Goal: Communication & Community: Answer question/provide support

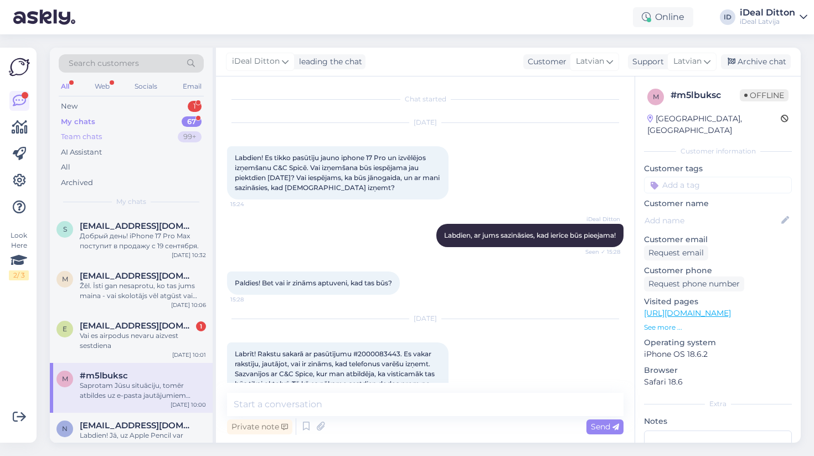
scroll to position [375, 0]
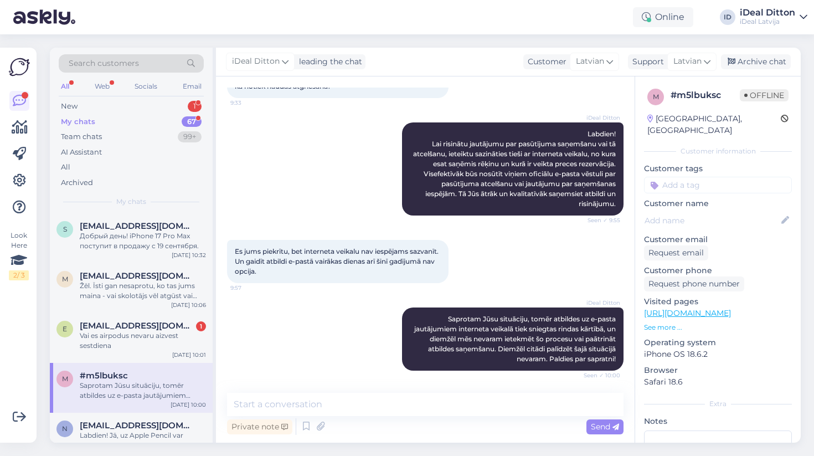
click at [81, 123] on div "My chats" at bounding box center [78, 121] width 34 height 11
click at [141, 243] on div "Vai es airpodus nevaru aizvest sestdiena" at bounding box center [143, 241] width 126 height 20
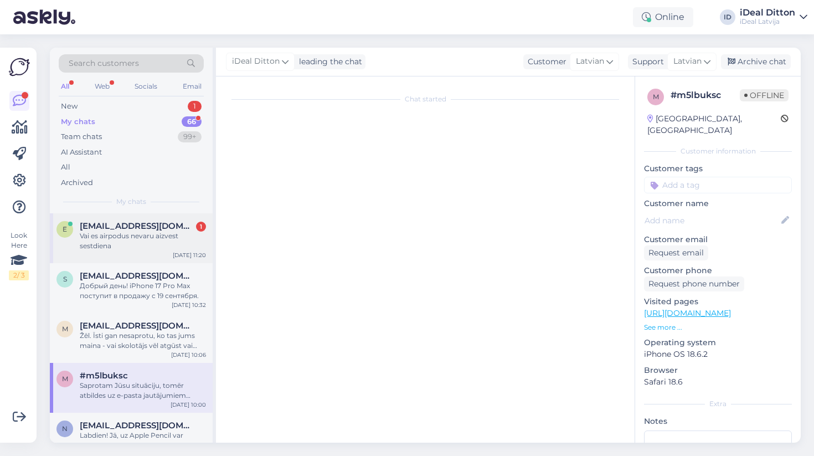
scroll to position [0, 0]
click at [133, 287] on div "Добрый день! iPhone 17 Pro Max поступит в продажу с 19 сентября." at bounding box center [143, 291] width 126 height 20
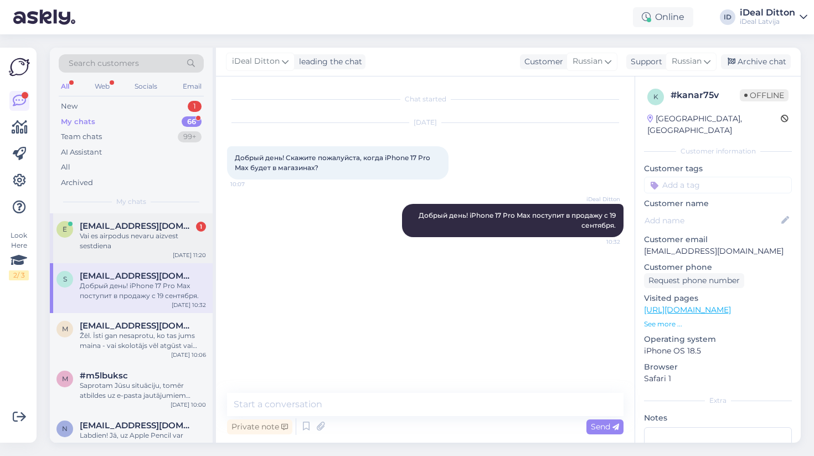
click at [126, 236] on div "Vai es airpodus nevaru aizvest sestdiena" at bounding box center [143, 241] width 126 height 20
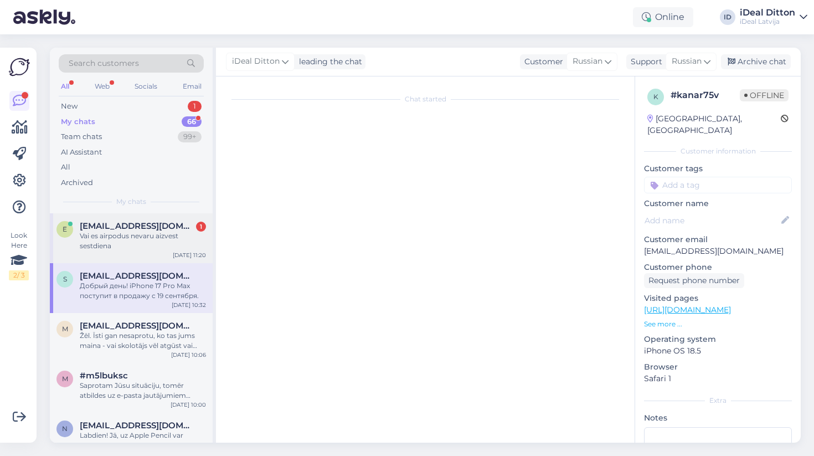
scroll to position [79, 0]
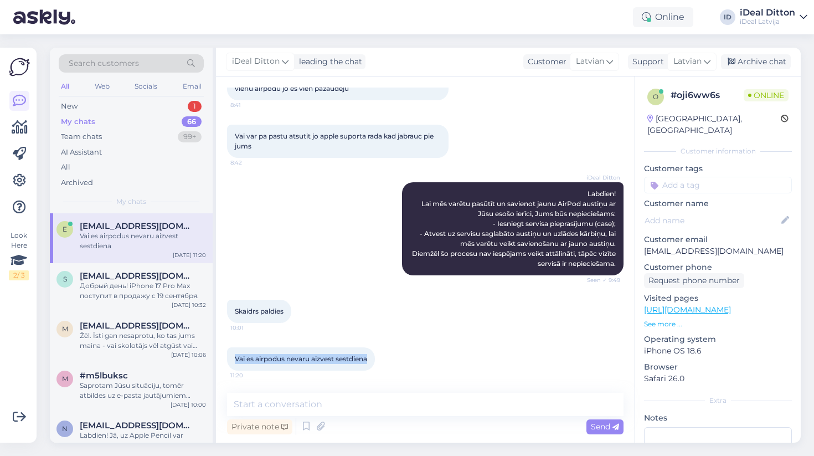
drag, startPoint x: 370, startPoint y: 359, endPoint x: 233, endPoint y: 359, distance: 137.3
click at [233, 359] on div "Vai es airpodus nevaru aizvest sestdiena 11:20" at bounding box center [301, 358] width 148 height 23
copy span "Vai es airpodus nevaru aizvest sestdiena"
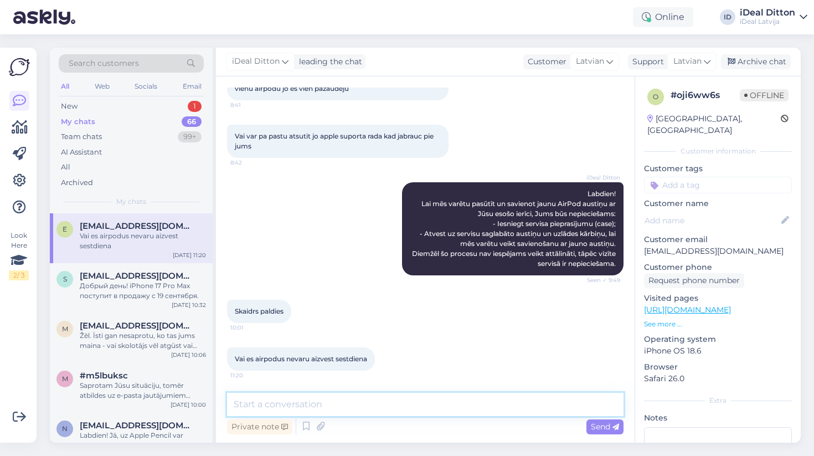
click at [279, 406] on textarea at bounding box center [425, 404] width 396 height 23
paste textarea "Сервiss darbojas tikai darba dienās, taču ierīci varat nodot jebkurā dienā un j…"
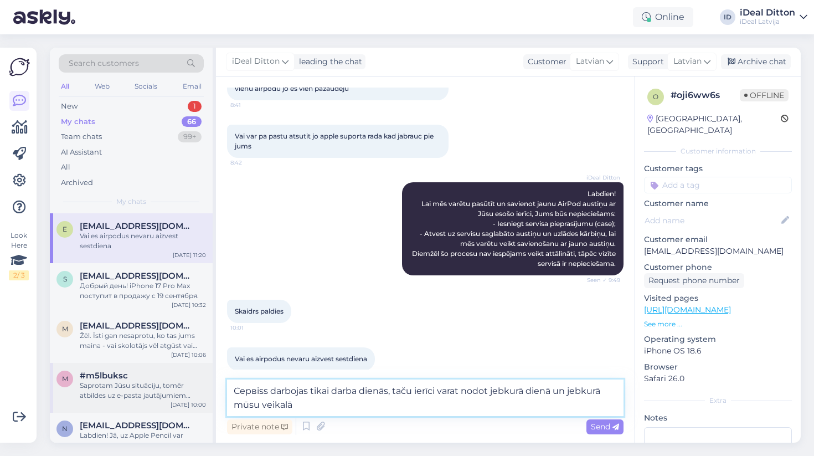
drag, startPoint x: 269, startPoint y: 392, endPoint x: 207, endPoint y: 382, distance: 62.9
click at [207, 382] on div "Search customers All Web Socials Email New 1 My chats 66 Team chats 99+ AI Assi…" at bounding box center [425, 245] width 751 height 395
click at [305, 404] on textarea "Serviss darbojas tikai darba dienās, taču ierīci varat nodot jebkurā dienā un j…" at bounding box center [425, 397] width 396 height 37
type textarea "Serviss darbojas tikai darba dienās, taču ierīci varat nodot jebkurā dienā un j…"
click at [617, 424] on icon at bounding box center [615, 427] width 7 height 7
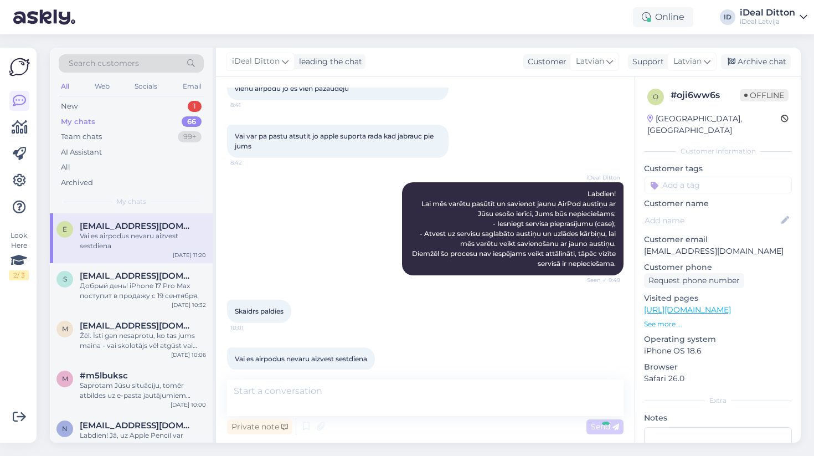
scroll to position [137, 0]
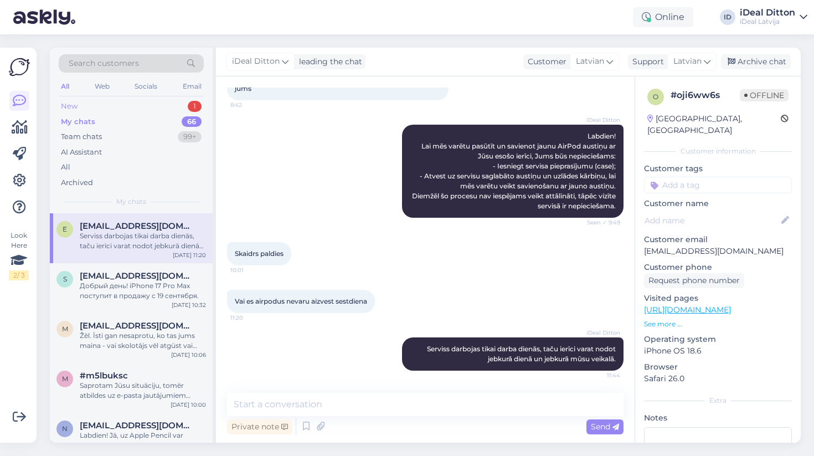
click at [65, 105] on div "New" at bounding box center [69, 106] width 17 height 11
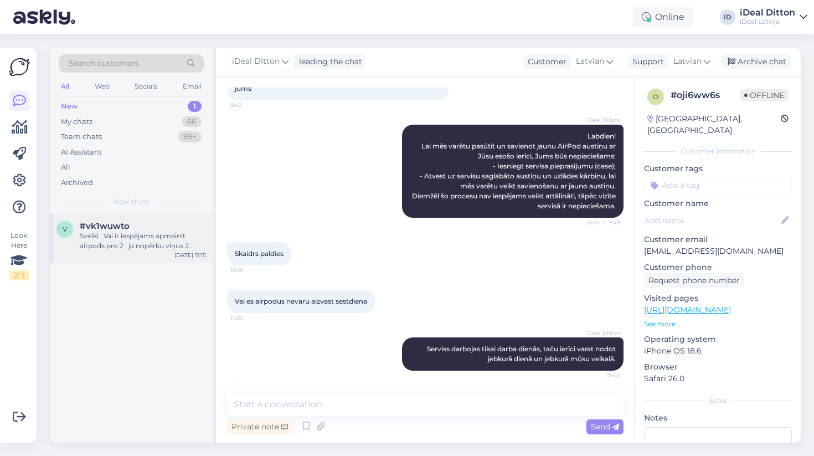
click at [145, 228] on div "#vk1wuwto" at bounding box center [143, 226] width 126 height 10
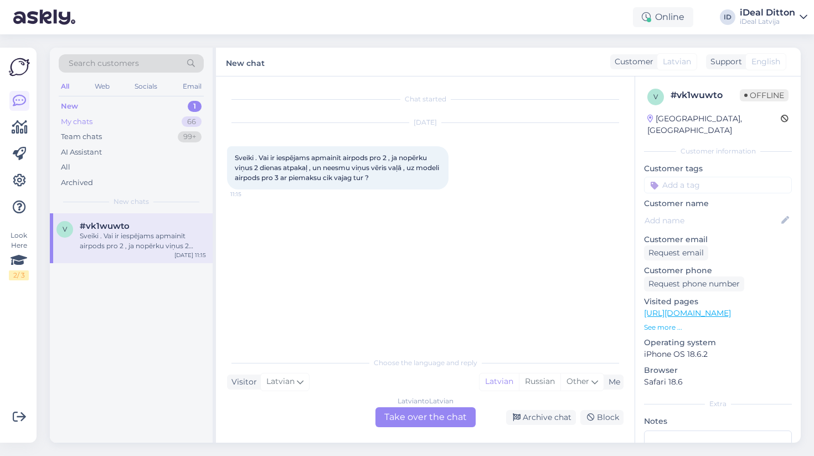
click at [83, 122] on div "My chats" at bounding box center [77, 121] width 32 height 11
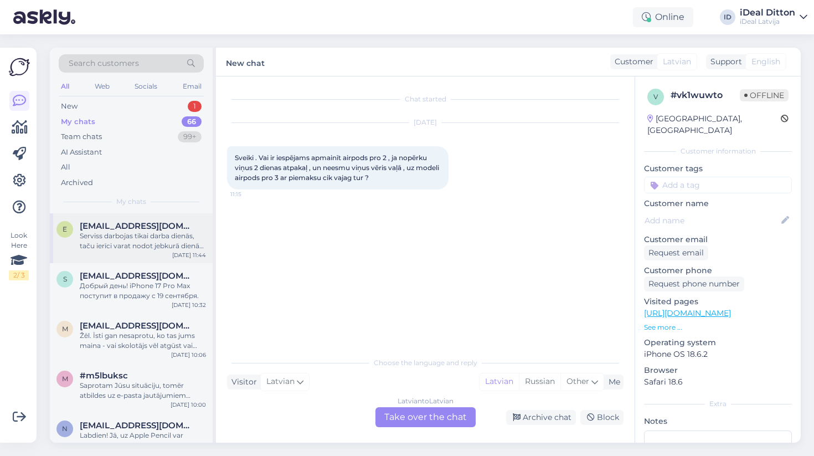
click at [113, 231] on div "Serviss darbojas tikai darba dienās, taču ierīci varat nodot jebkurā dienā un j…" at bounding box center [143, 241] width 126 height 20
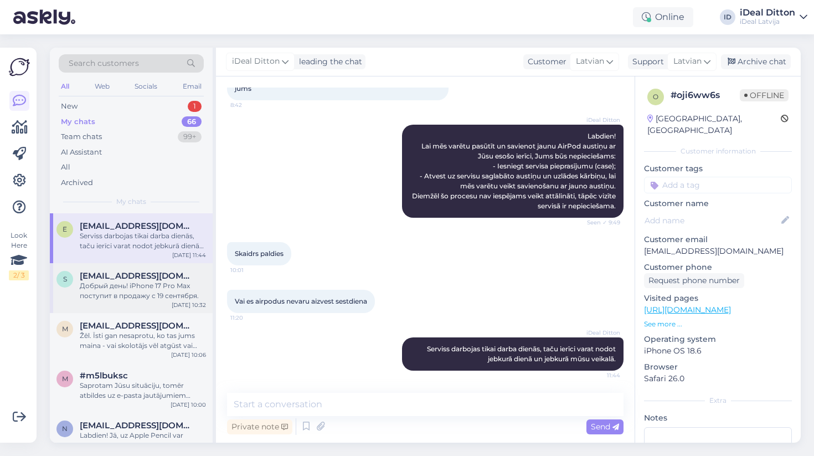
click at [132, 282] on div "Добрый день! iPhone 17 Pro Max поступит в продажу с 19 сентября." at bounding box center [143, 291] width 126 height 20
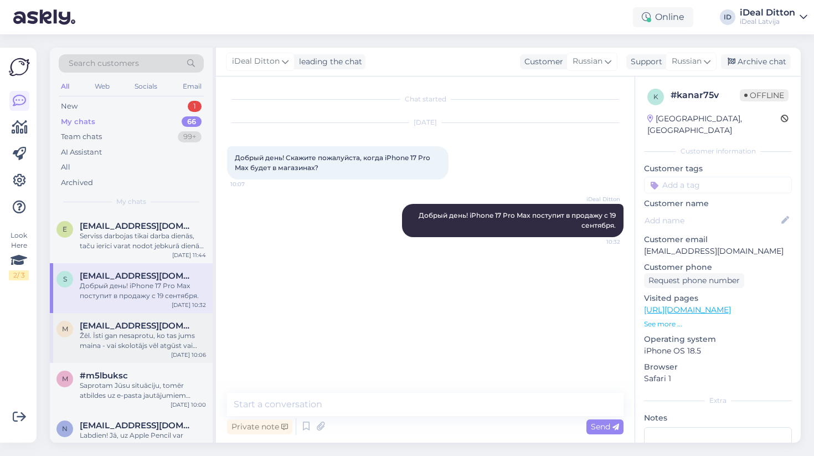
click at [126, 333] on div "Žēl. Īsti gan nesaprotu, ko tas jums maina - vai skolotājs vēl atgūst vai neatg…" at bounding box center [143, 341] width 126 height 20
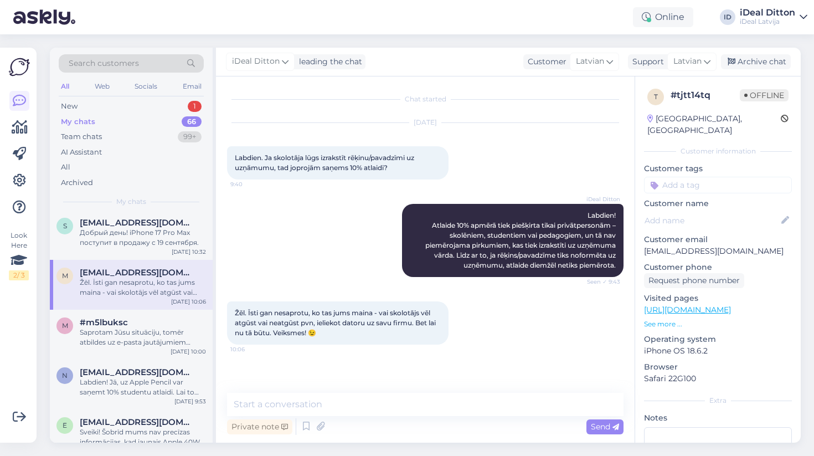
scroll to position [55, 0]
click at [126, 333] on div "Saprotam Jūsu situāciju, tomēr atbildes uz e-pasta jautājumiem interneta veikal…" at bounding box center [143, 336] width 126 height 20
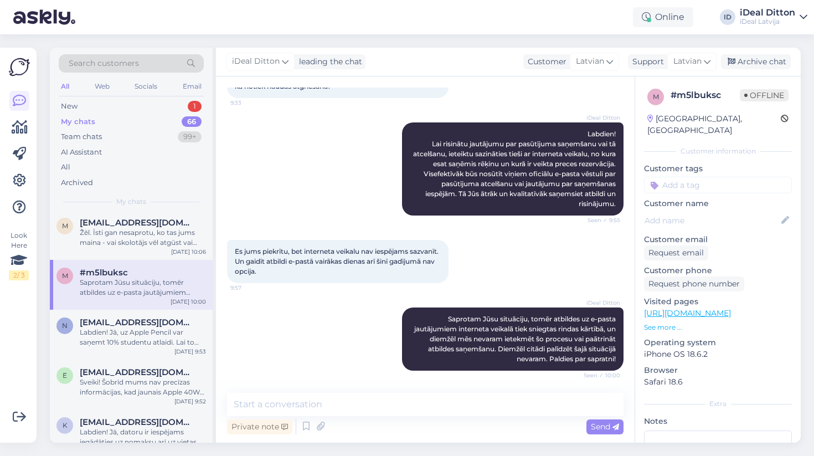
scroll to position [107, 0]
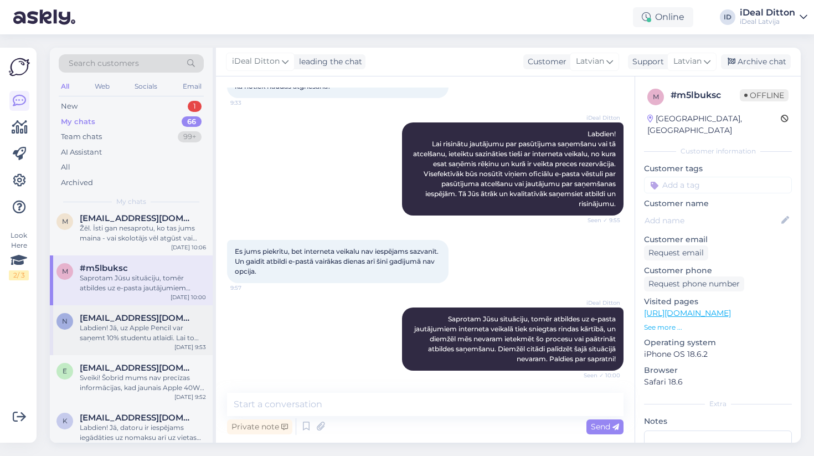
click at [126, 333] on div "Labdien! Jā, uz Apple Pencil var saņemt 10% studentu atlaidi. Lai to saņemtu, n…" at bounding box center [143, 333] width 126 height 20
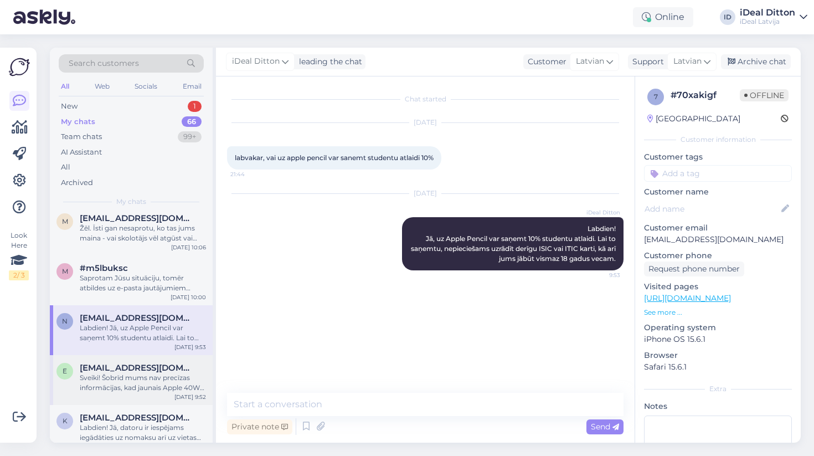
click at [123, 373] on div "Sveiki! Šobrīd mums nav precīzas informācijas, kad jaunais Apple 40W adapteris …" at bounding box center [143, 383] width 126 height 20
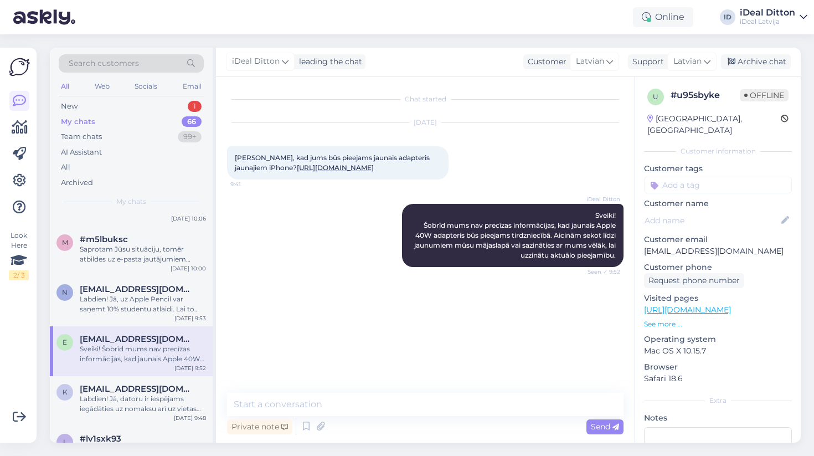
scroll to position [161, 0]
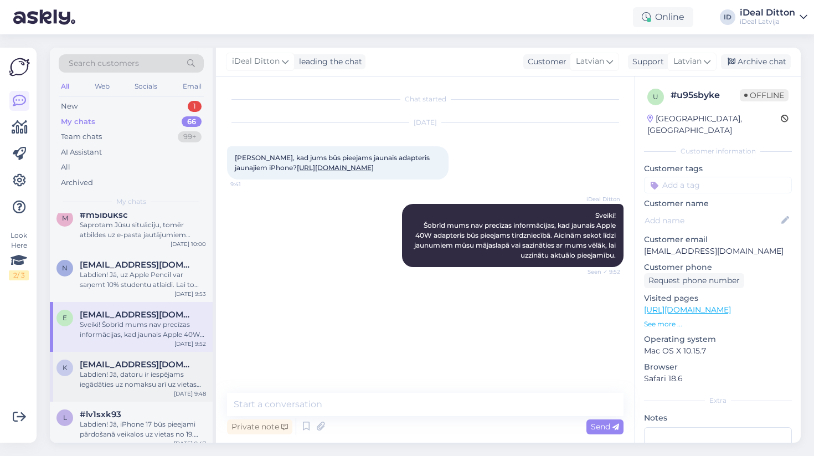
click at [123, 373] on div "Labdien! Jā, datoru ir iespējams iegādāties uz nomaksu arī uz vietas veikalā. P…" at bounding box center [143, 379] width 126 height 20
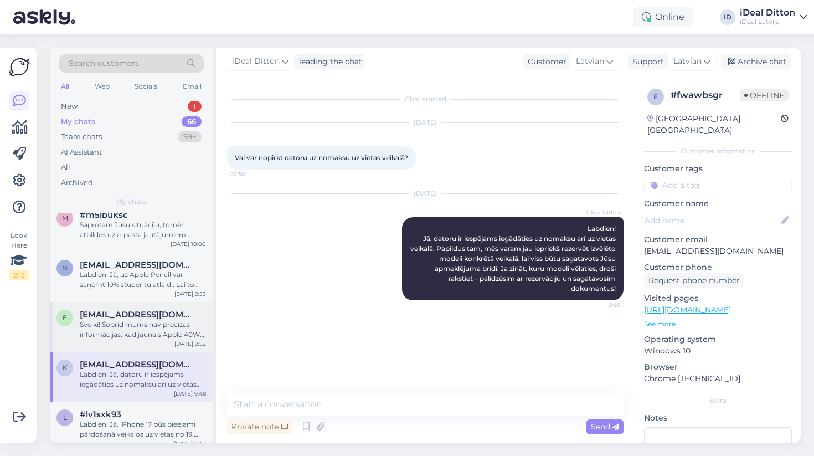
click at [123, 333] on div "Sveiki! Šobrīd mums nav precīzas informācijas, kad jaunais Apple 40W adapteris …" at bounding box center [143, 329] width 126 height 20
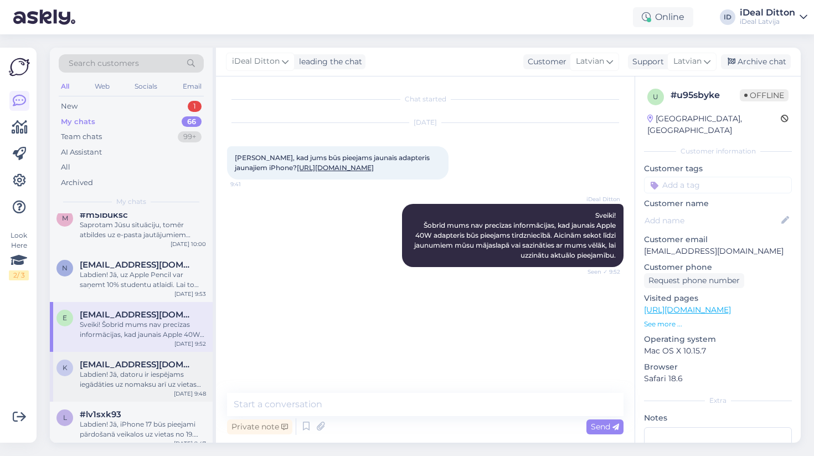
click at [122, 381] on div "Labdien! Jā, datoru ir iespējams iegādāties uz nomaksu arī uz vietas veikalā. P…" at bounding box center [143, 379] width 126 height 20
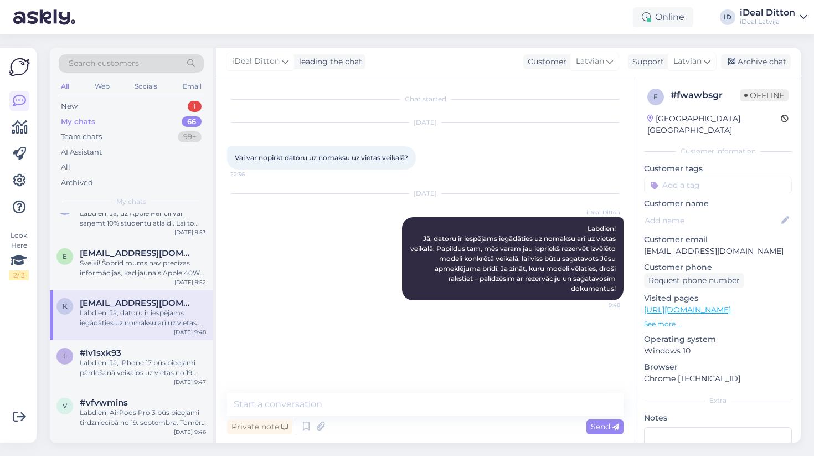
scroll to position [236, 0]
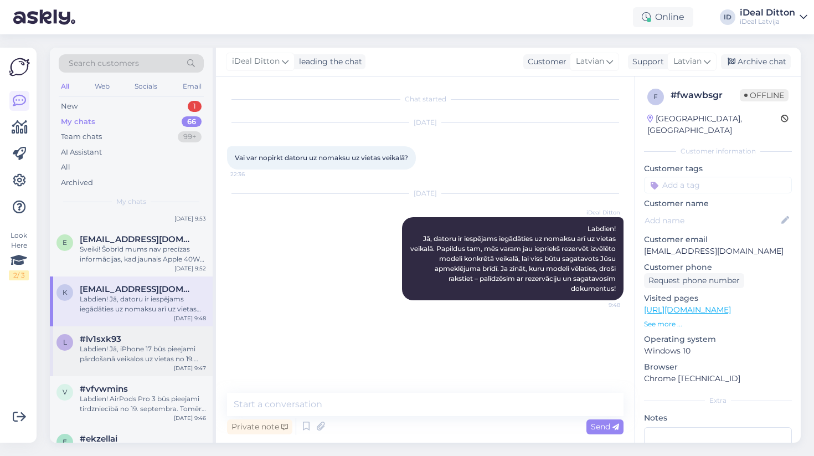
click at [122, 366] on div "l #lv1sxk93 Labdien! Jā, iPhone 17 būs pieejami pārdošanā veikalos uz vietas no…" at bounding box center [131, 351] width 163 height 50
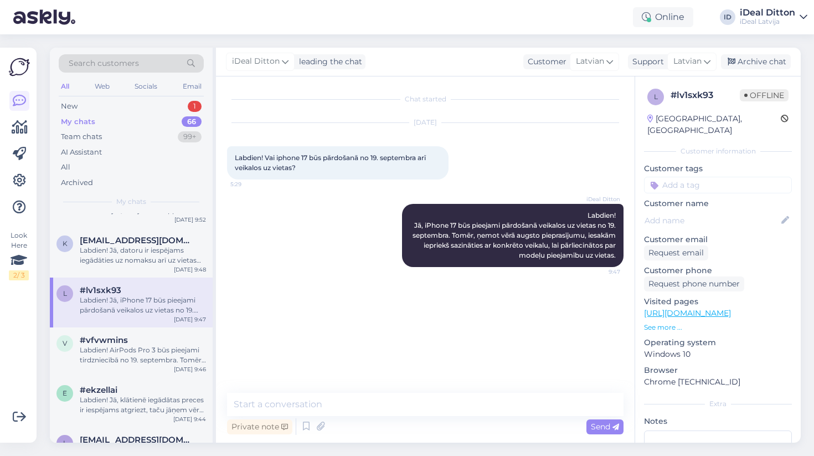
scroll to position [292, 0]
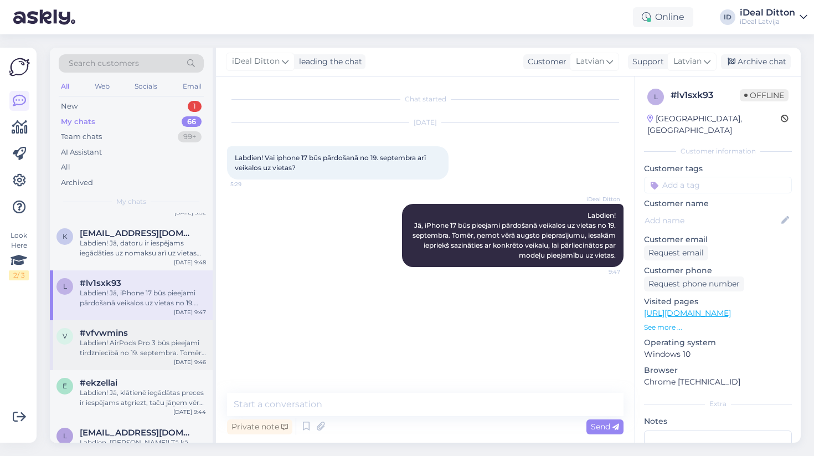
click at [126, 355] on div "Labdien! AirPods Pro 3 būs pieejami tirdzniecībā no 19. septembra. Tomēr jāņem …" at bounding box center [143, 348] width 126 height 20
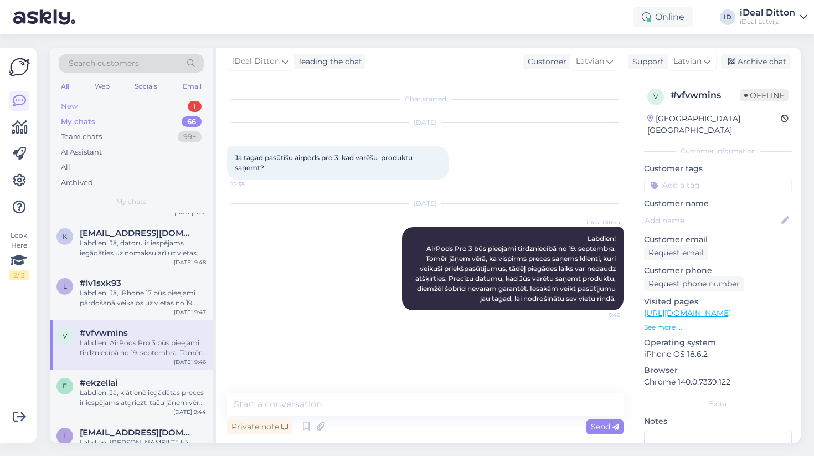
click at [76, 105] on div "New" at bounding box center [69, 106] width 17 height 11
